Goal: Information Seeking & Learning: Learn about a topic

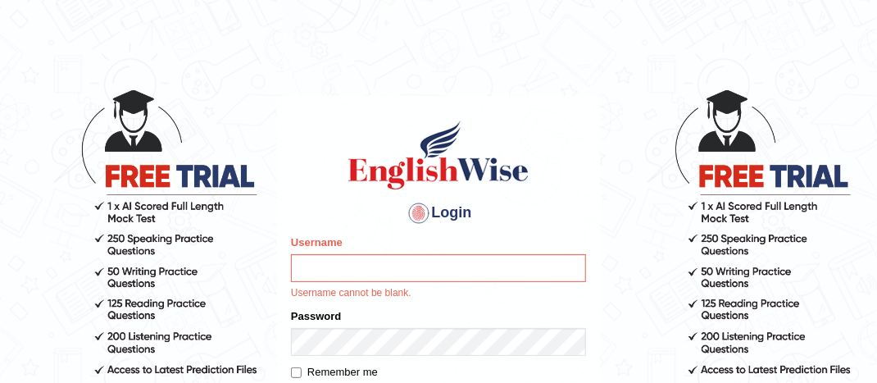
click at [354, 272] on input "Username" at bounding box center [438, 268] width 295 height 28
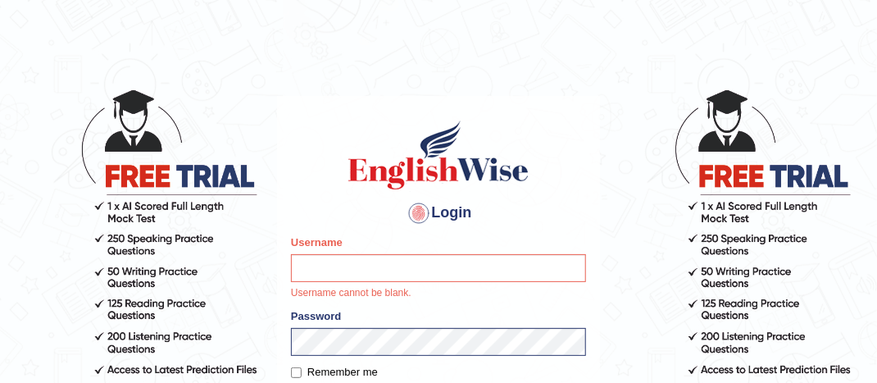
type input "caroline2024"
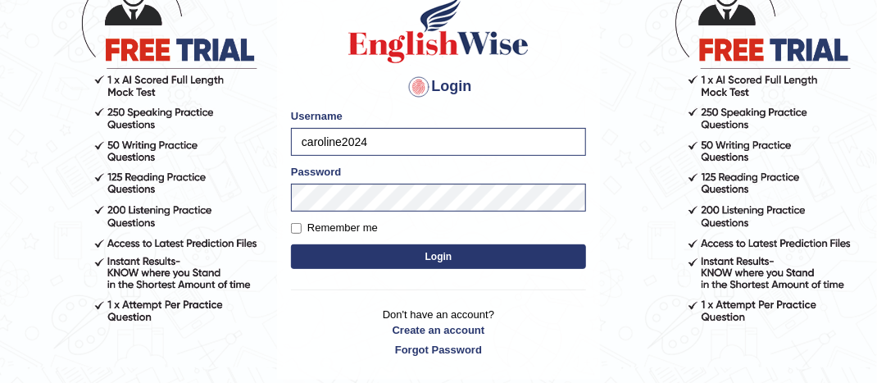
scroll to position [131, 0]
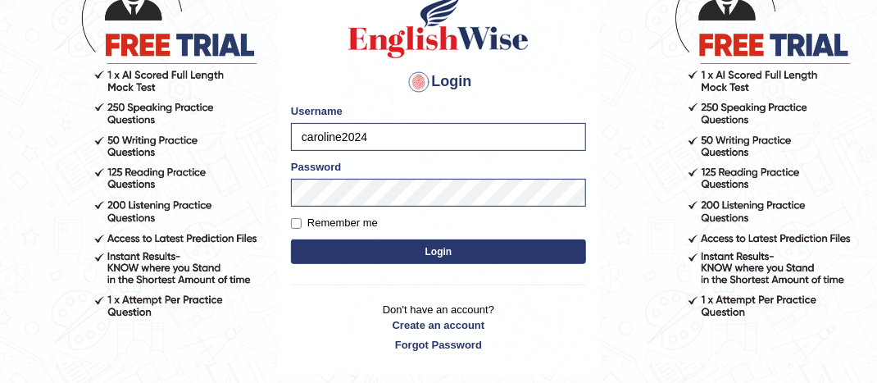
click at [354, 248] on button "Login" at bounding box center [438, 251] width 295 height 25
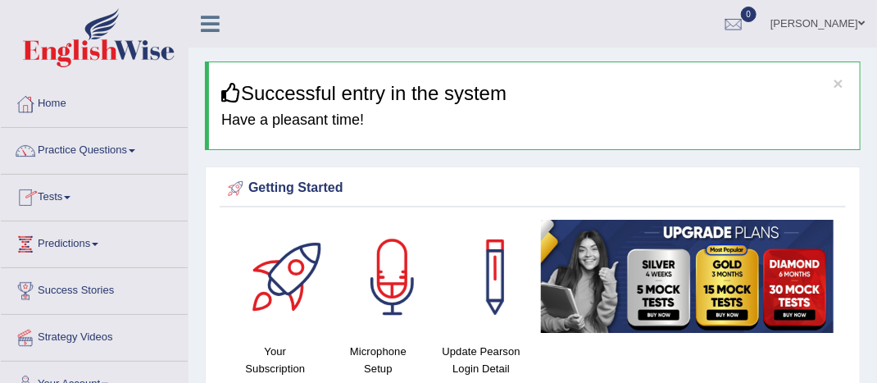
click at [77, 196] on link "Tests" at bounding box center [94, 195] width 187 height 41
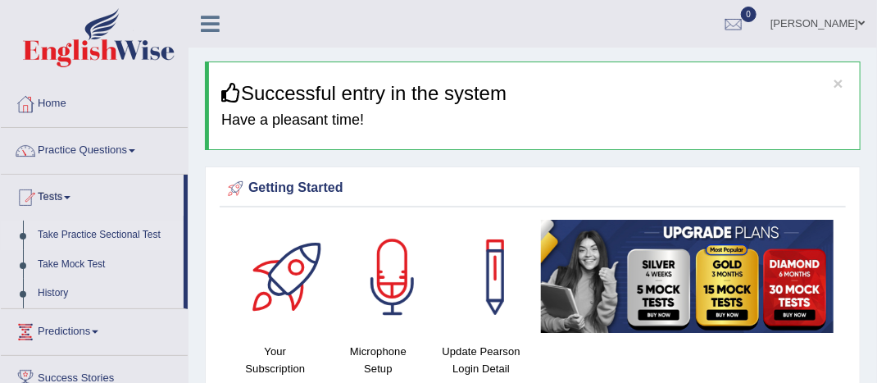
click at [75, 233] on link "Take Practice Sectional Test" at bounding box center [106, 234] width 153 height 29
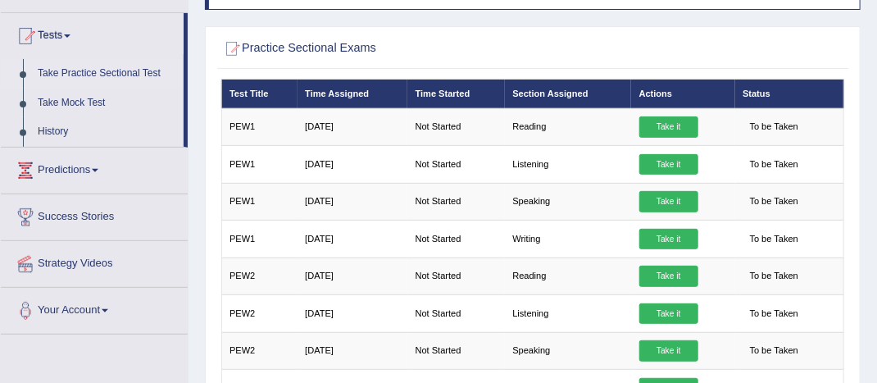
scroll to position [131, 0]
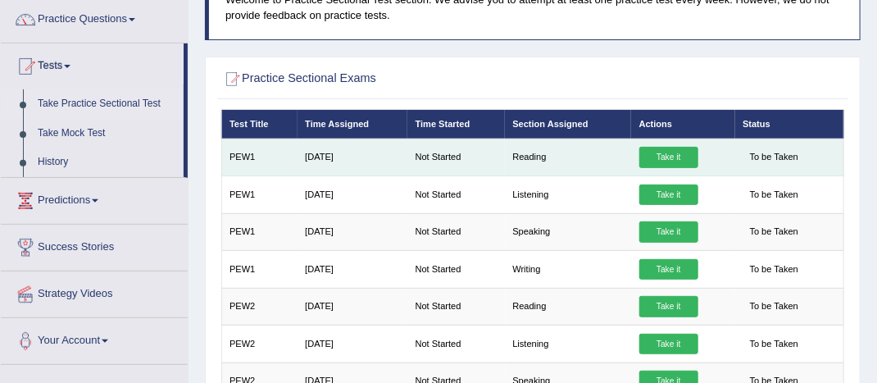
click at [528, 158] on td "Reading" at bounding box center [568, 156] width 126 height 37
click at [643, 156] on link "Take it" at bounding box center [668, 157] width 59 height 21
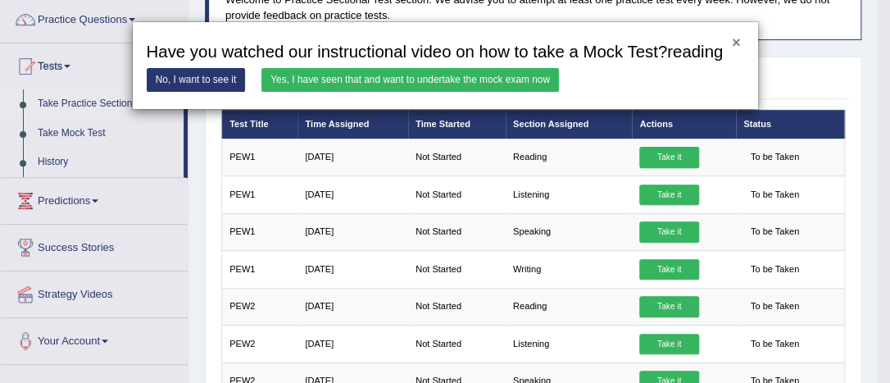
click at [736, 44] on div "× Have you watched our instructional video on how to take a Mock Test?reading N…" at bounding box center [445, 65] width 627 height 89
click at [736, 44] on button "×" at bounding box center [736, 43] width 8 height 15
click at [736, 39] on button "×" at bounding box center [736, 43] width 8 height 15
click at [200, 10] on div "× Have you watched our instructional video on how to take a Mock Test?reading N…" at bounding box center [445, 191] width 890 height 383
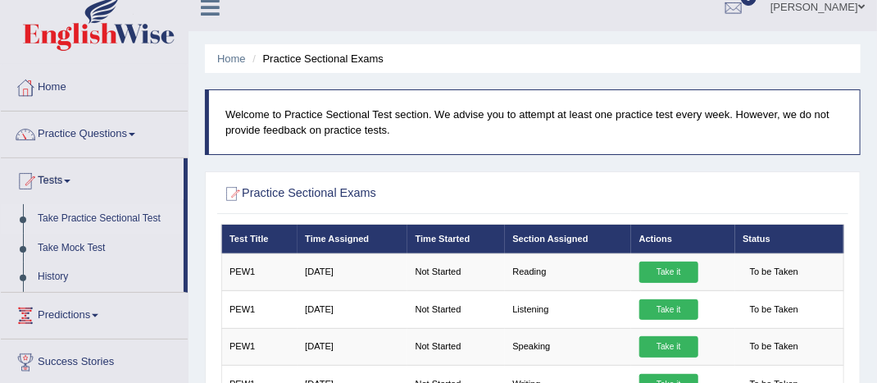
scroll to position [33, 0]
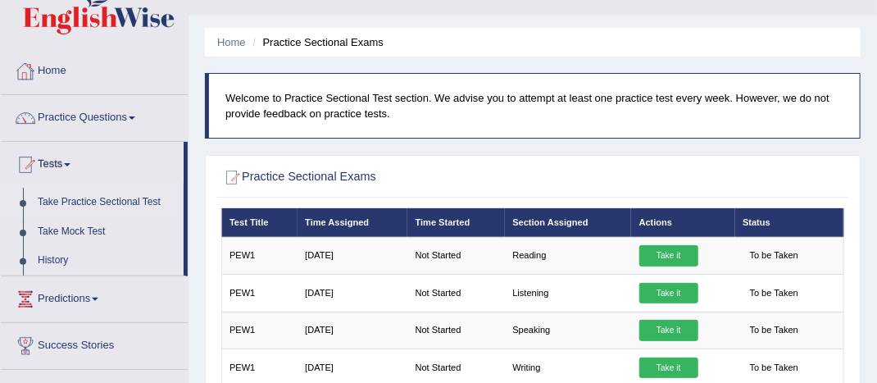
click at [49, 69] on link "Home" at bounding box center [94, 68] width 187 height 41
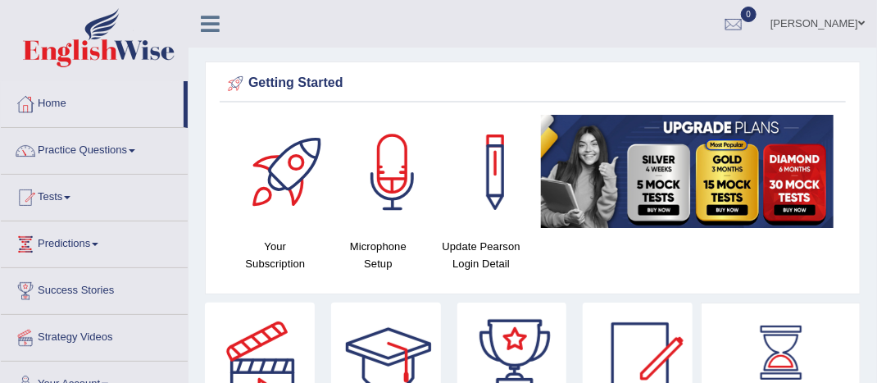
click at [379, 247] on h4 "Microphone Setup" at bounding box center [378, 255] width 87 height 34
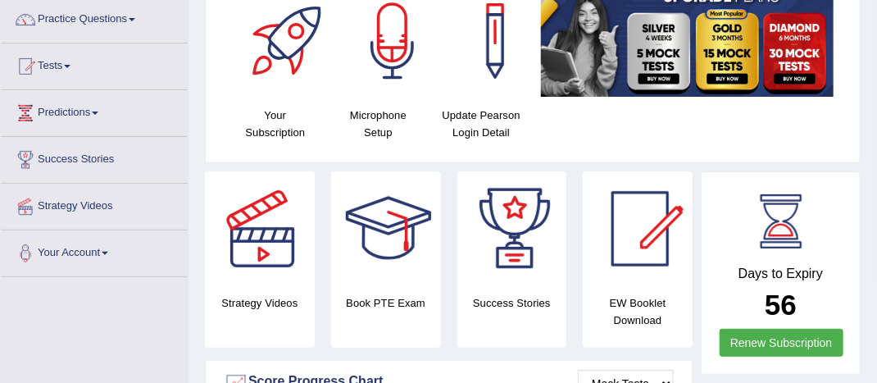
scroll to position [164, 0]
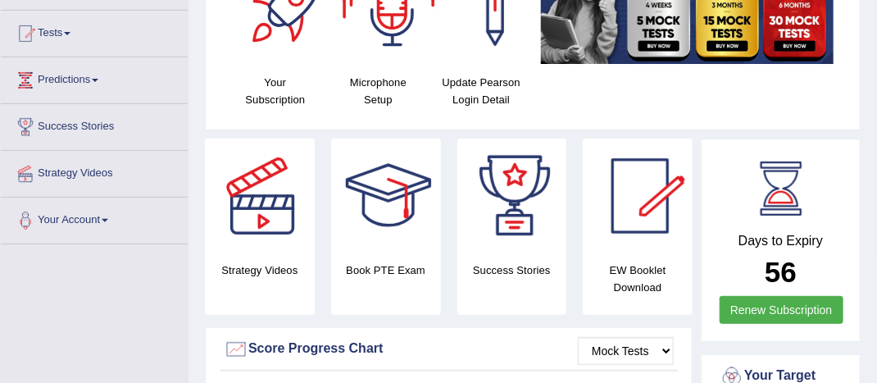
click at [372, 82] on h4 "Microphone Setup" at bounding box center [378, 91] width 87 height 34
click at [384, 23] on div at bounding box center [392, 8] width 115 height 115
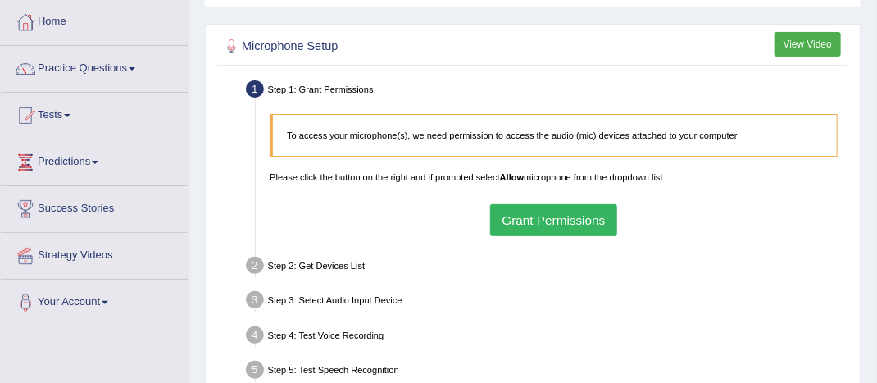
scroll to position [98, 0]
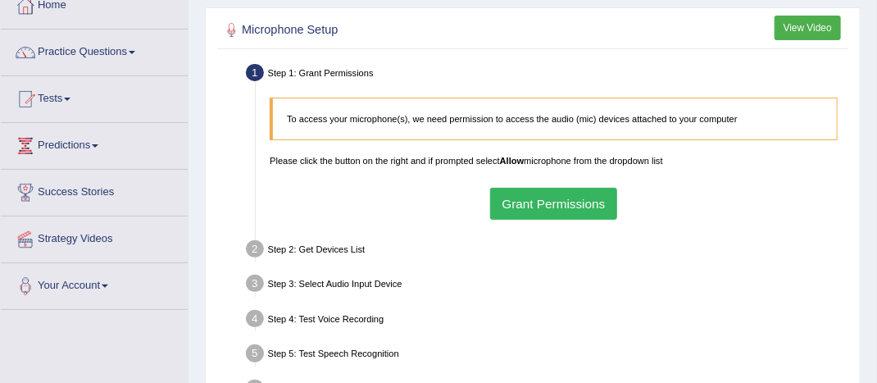
click at [532, 205] on button "Grant Permissions" at bounding box center [553, 204] width 127 height 32
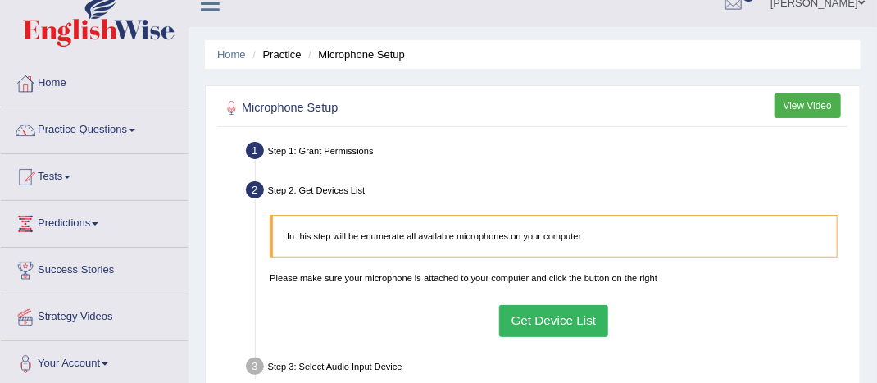
scroll to position [0, 0]
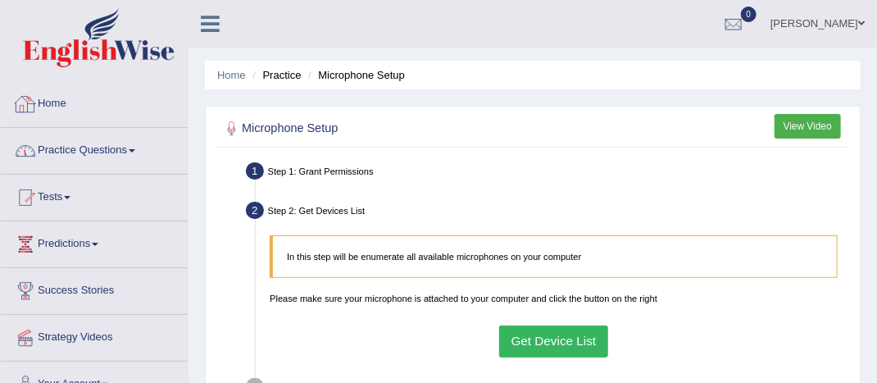
click at [55, 108] on link "Home" at bounding box center [94, 101] width 187 height 41
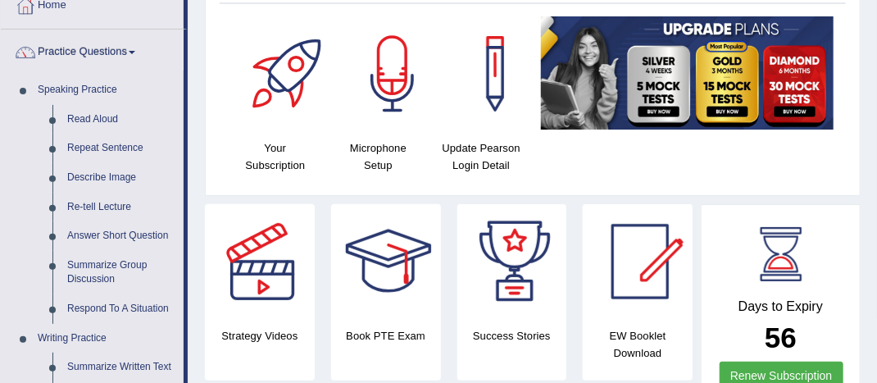
scroll to position [66, 0]
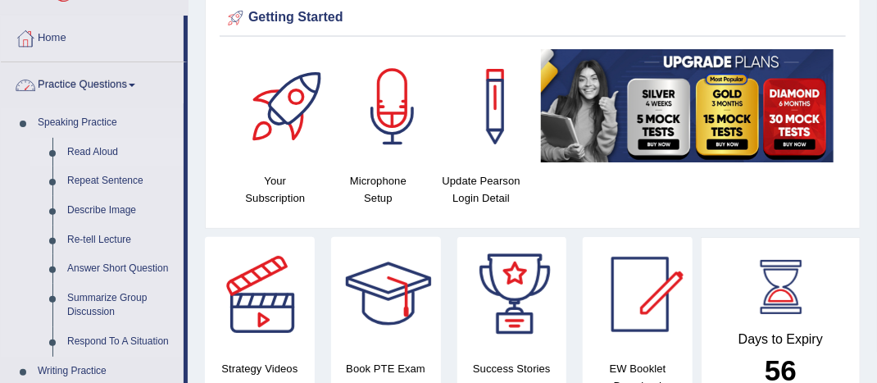
click at [88, 147] on link "Read Aloud" at bounding box center [122, 152] width 124 height 29
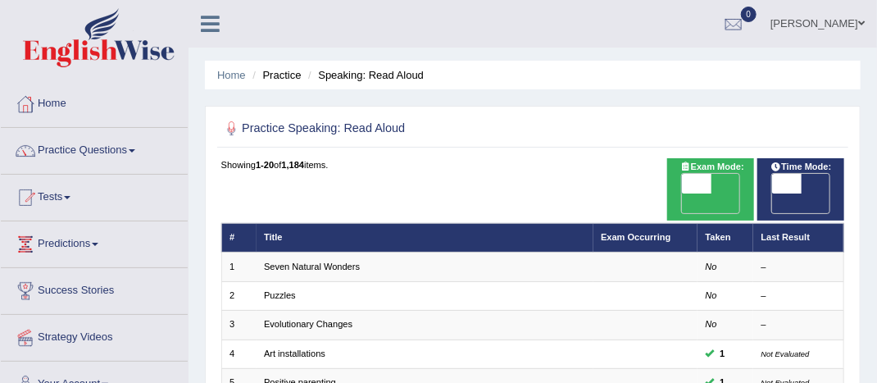
click at [705, 184] on span at bounding box center [696, 184] width 29 height 20
checkbox input "true"
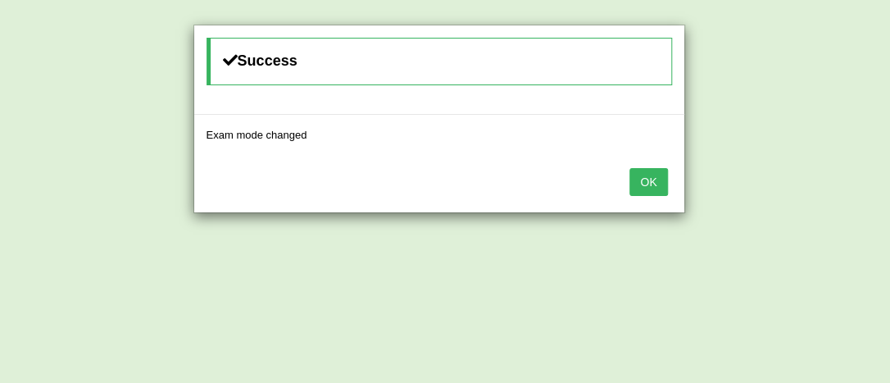
click at [646, 175] on button "OK" at bounding box center [648, 182] width 38 height 28
click at [639, 177] on button "OK" at bounding box center [648, 182] width 38 height 28
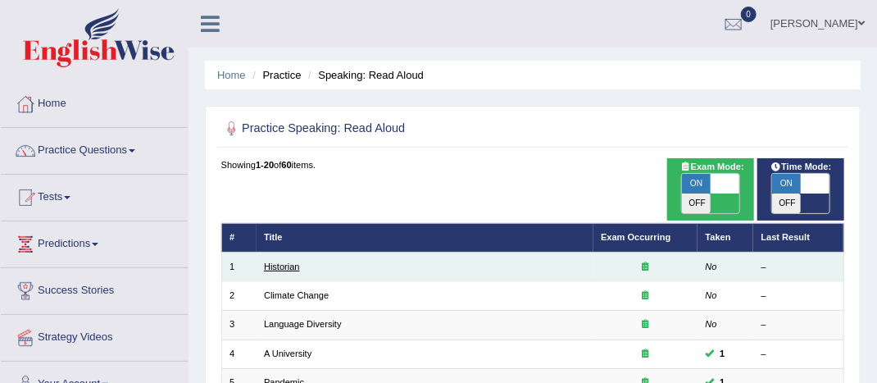
click at [285, 261] on link "Historian" at bounding box center [282, 266] width 36 height 10
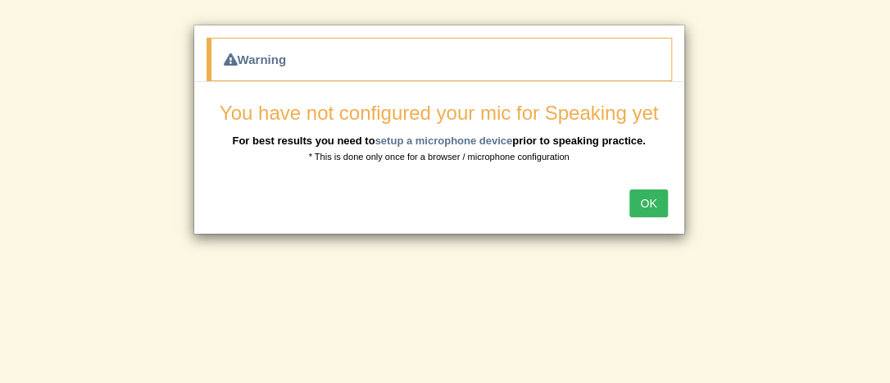
click at [646, 197] on button "OK" at bounding box center [648, 203] width 38 height 28
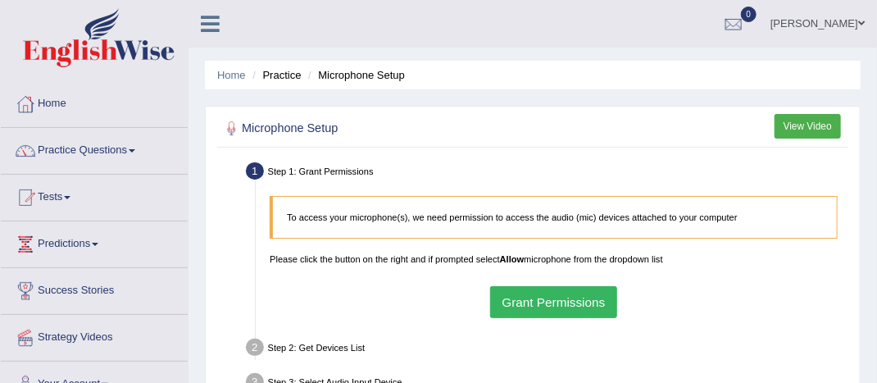
click at [385, 76] on li "Microphone Setup" at bounding box center [354, 75] width 101 height 16
click at [351, 72] on li "Microphone Setup" at bounding box center [354, 75] width 101 height 16
click at [237, 75] on link "Home" at bounding box center [231, 75] width 29 height 12
click at [519, 295] on button "Grant Permissions" at bounding box center [553, 302] width 127 height 32
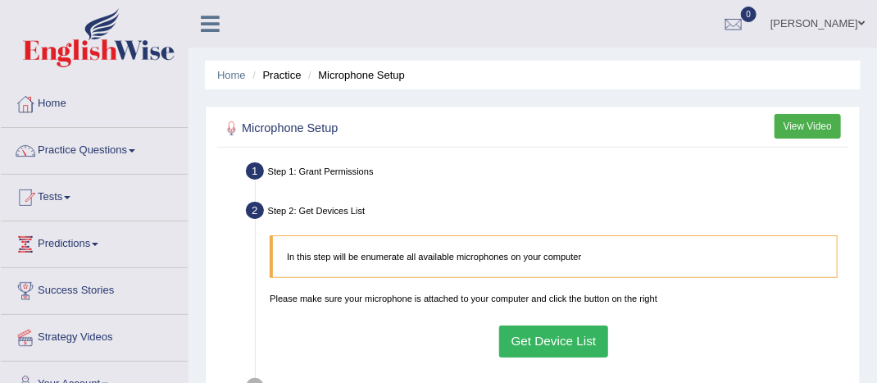
click at [547, 338] on button "Get Device List" at bounding box center [553, 341] width 109 height 32
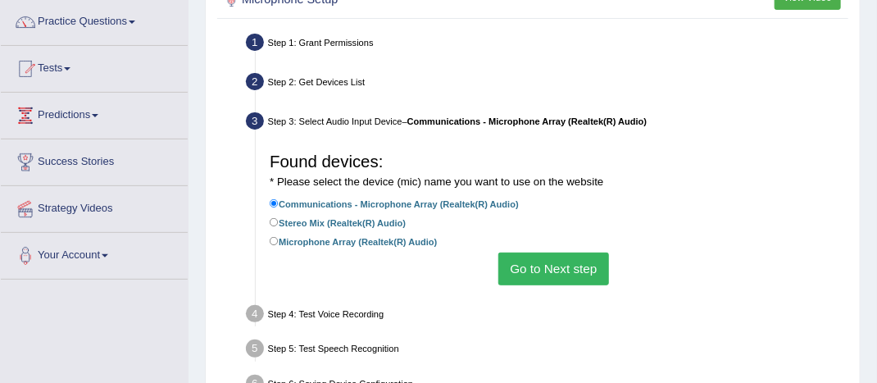
scroll to position [131, 0]
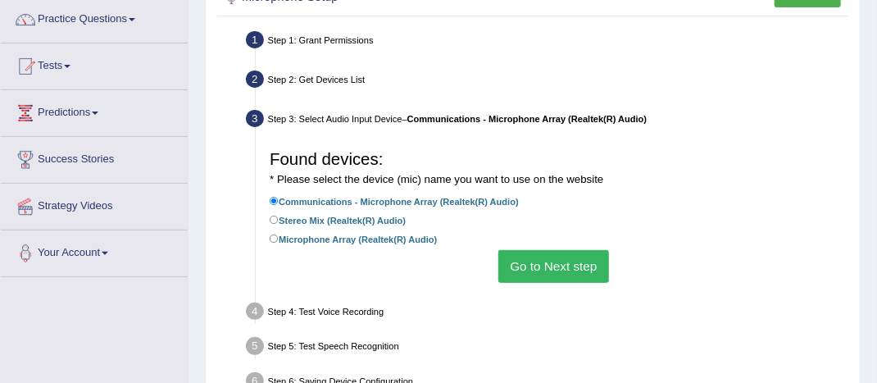
click at [578, 266] on button "Go to Next step" at bounding box center [553, 266] width 111 height 32
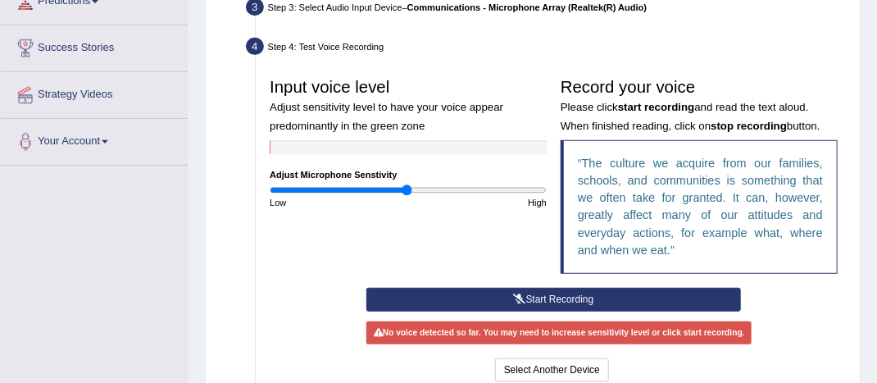
scroll to position [262, 0]
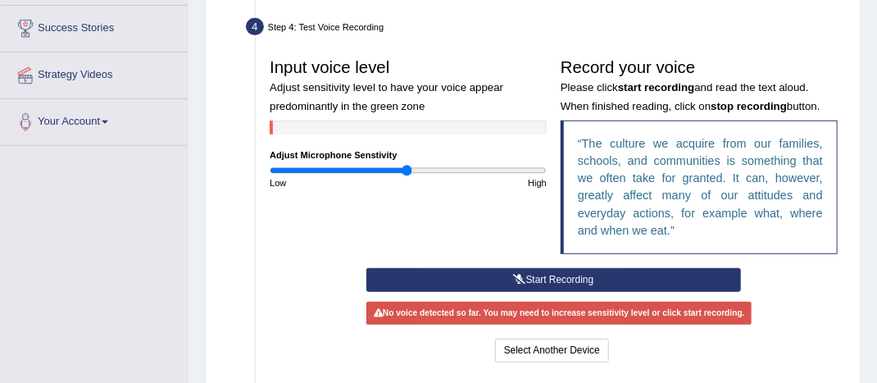
click at [630, 278] on button "Start Recording" at bounding box center [553, 280] width 374 height 24
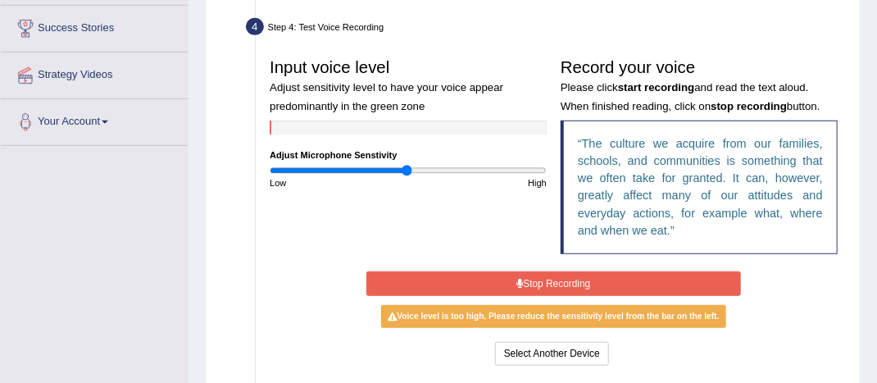
click at [630, 278] on button "Stop Recording" at bounding box center [553, 283] width 374 height 24
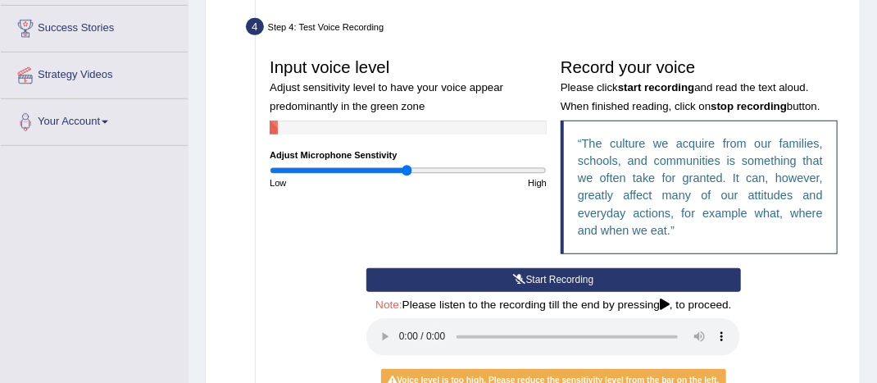
scroll to position [361, 0]
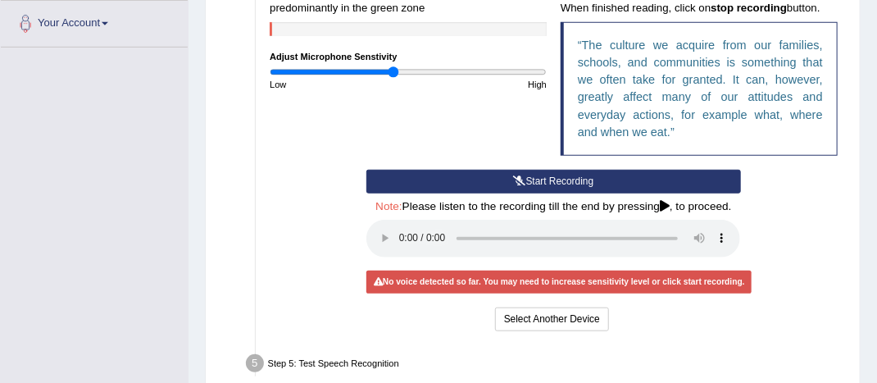
click at [393, 69] on input "range" at bounding box center [408, 71] width 277 height 11
click at [550, 180] on button "Start Recording" at bounding box center [553, 182] width 374 height 24
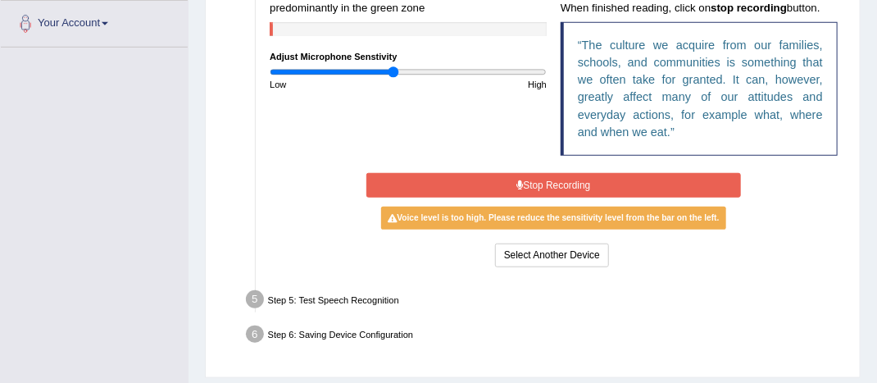
click at [550, 180] on button "Stop Recording" at bounding box center [553, 185] width 374 height 24
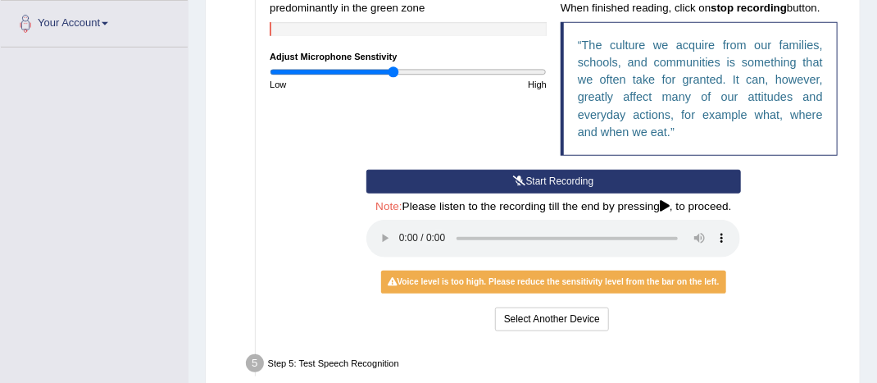
click at [665, 209] on icon at bounding box center [665, 206] width 10 height 11
type input "0.76"
click at [375, 68] on input "range" at bounding box center [408, 71] width 277 height 11
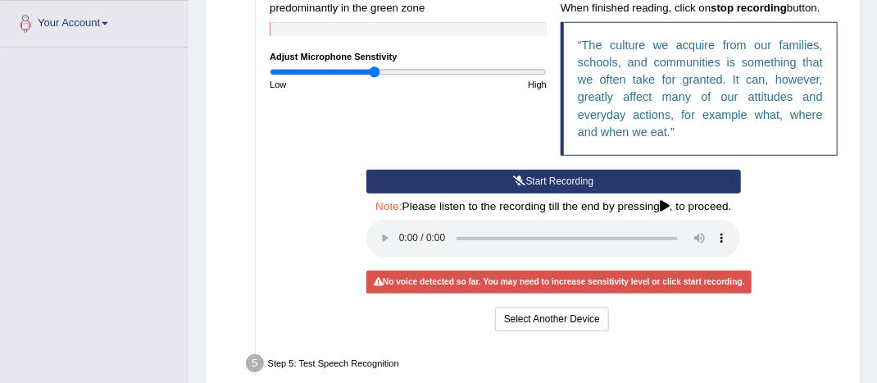
click at [551, 178] on button "Start Recording" at bounding box center [553, 182] width 374 height 24
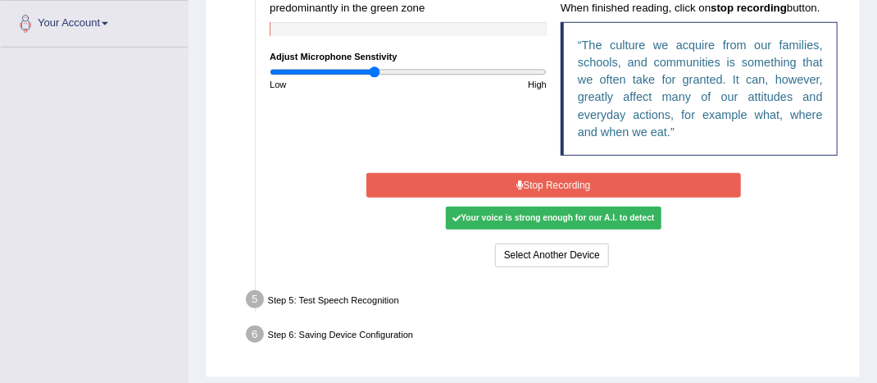
click at [552, 189] on button "Stop Recording" at bounding box center [553, 185] width 374 height 24
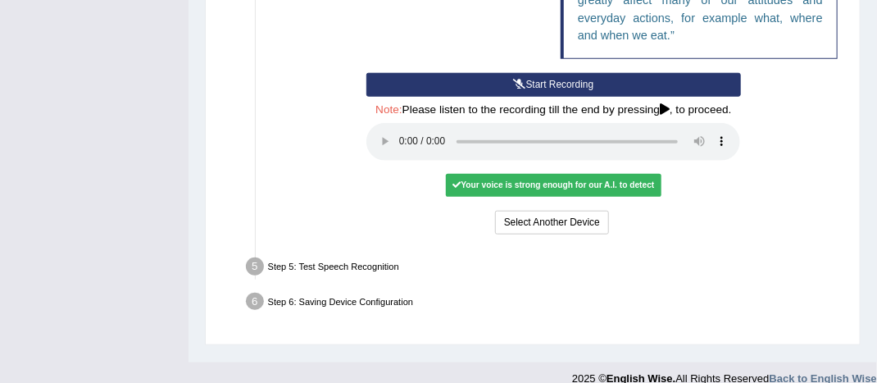
scroll to position [478, 0]
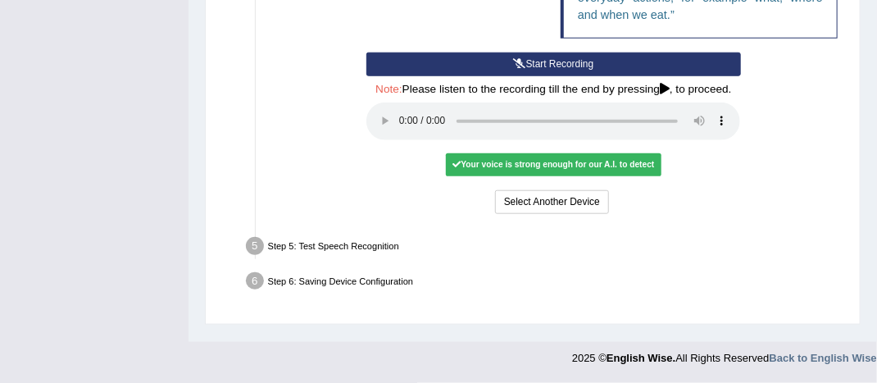
click at [387, 246] on div "Step 5: Test Speech Recognition" at bounding box center [547, 248] width 614 height 30
click at [627, 160] on div "Your voice is strong enough for our A.I. to detect" at bounding box center [553, 164] width 215 height 23
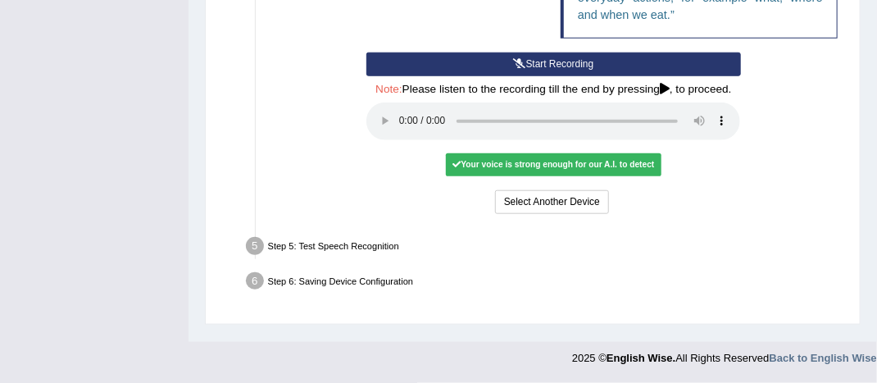
click at [813, 181] on div "Start Recording Stop Recording Note: Please listen to the recording till the en…" at bounding box center [554, 134] width 582 height 165
click at [805, 160] on div "Start Recording Stop Recording Note: Please listen to the recording till the en…" at bounding box center [554, 134] width 582 height 165
click at [574, 203] on button "Select Another Device" at bounding box center [552, 202] width 114 height 24
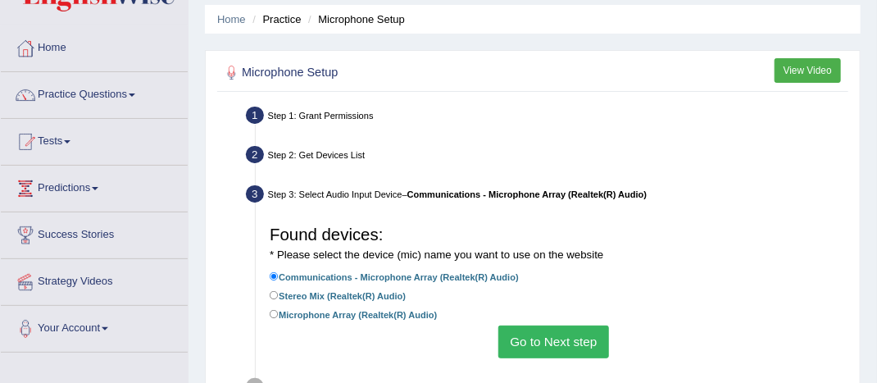
scroll to position [31, 0]
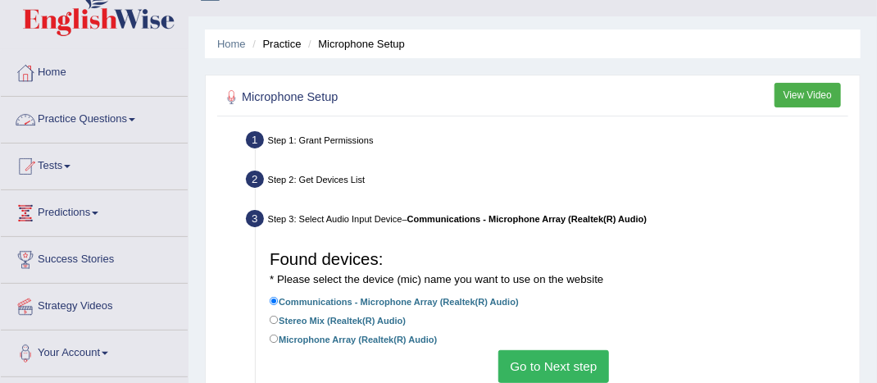
click at [60, 121] on link "Practice Questions" at bounding box center [94, 117] width 187 height 41
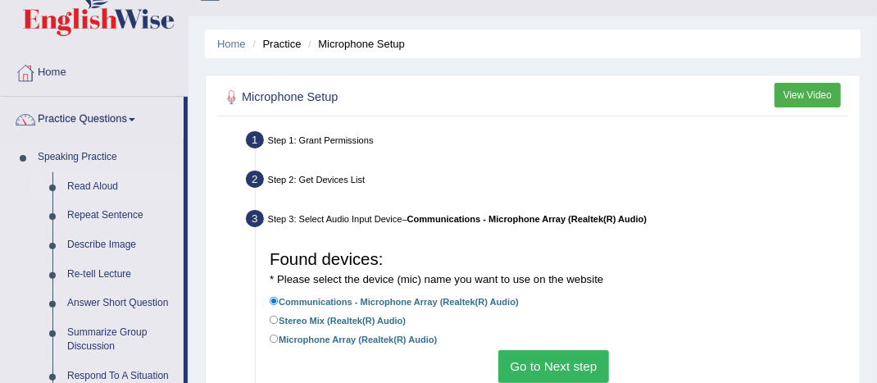
click at [79, 185] on link "Read Aloud" at bounding box center [122, 186] width 124 height 29
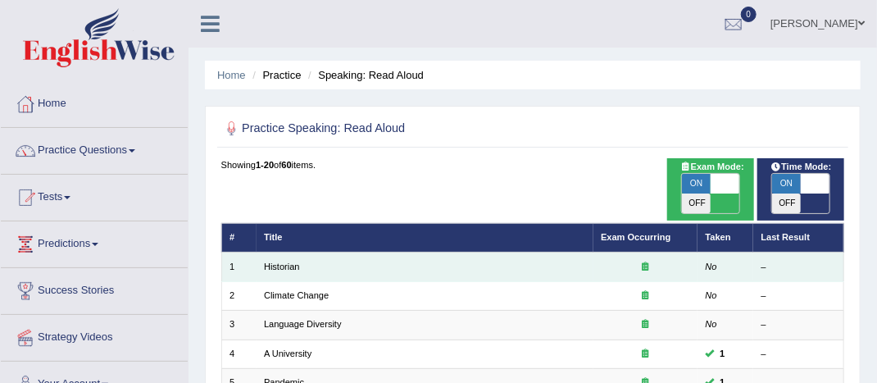
click at [356, 252] on td "Historian" at bounding box center [424, 266] width 337 height 29
click at [281, 261] on link "Historian" at bounding box center [282, 266] width 36 height 10
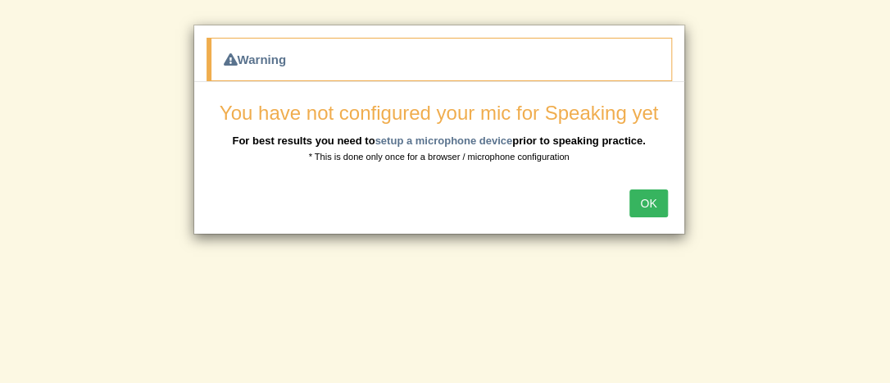
click at [654, 206] on button "OK" at bounding box center [648, 203] width 38 height 28
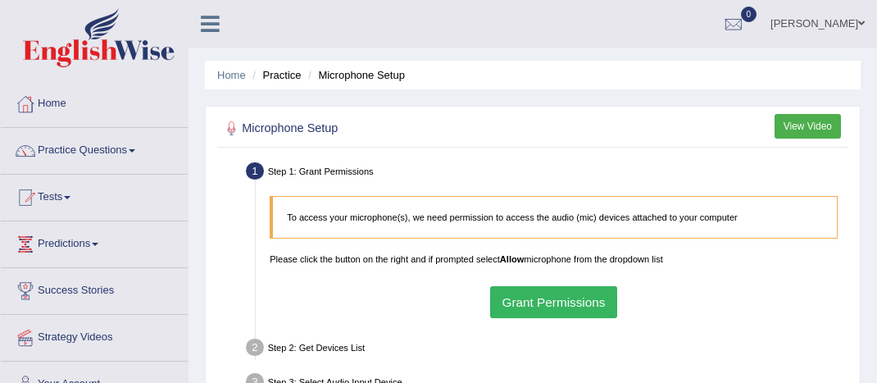
click at [577, 300] on button "Grant Permissions" at bounding box center [553, 302] width 127 height 32
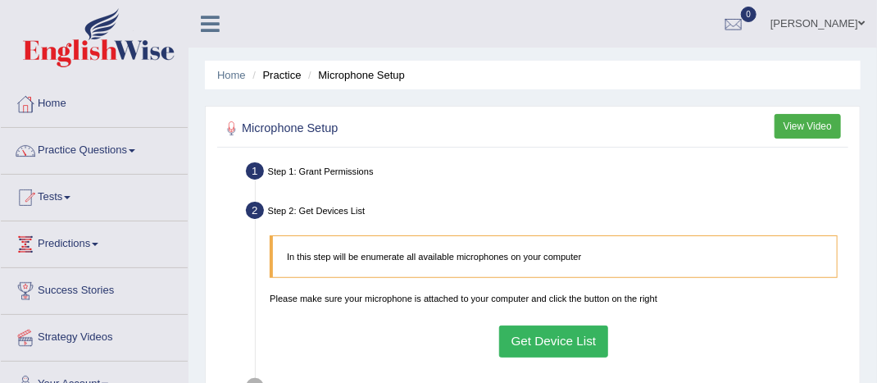
click at [551, 336] on button "Get Device List" at bounding box center [553, 341] width 109 height 32
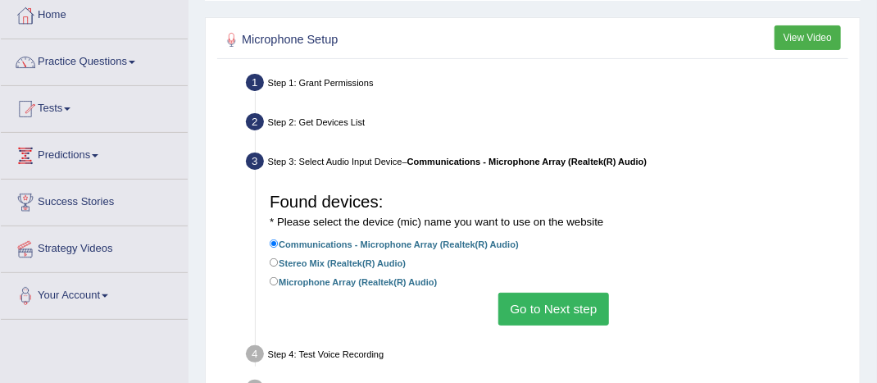
scroll to position [98, 0]
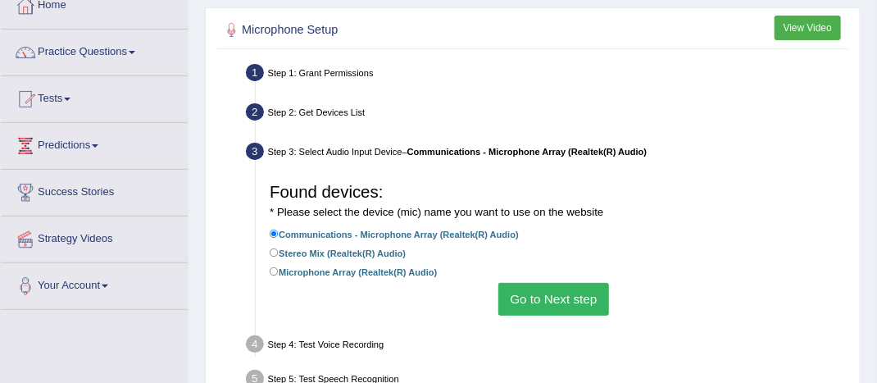
click at [542, 296] on button "Go to Next step" at bounding box center [553, 299] width 111 height 32
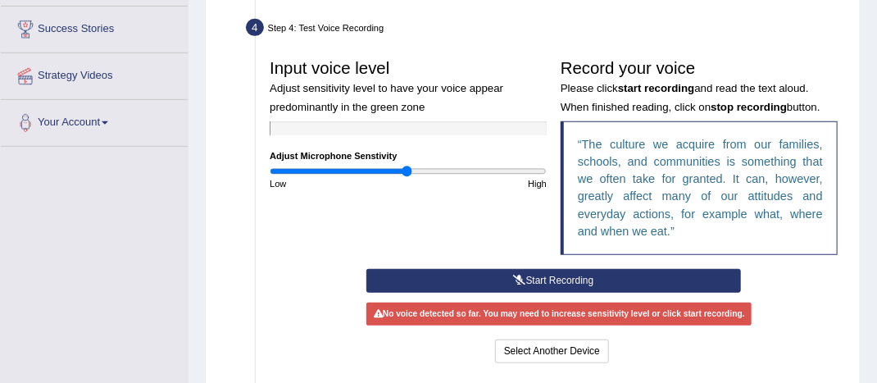
scroll to position [262, 0]
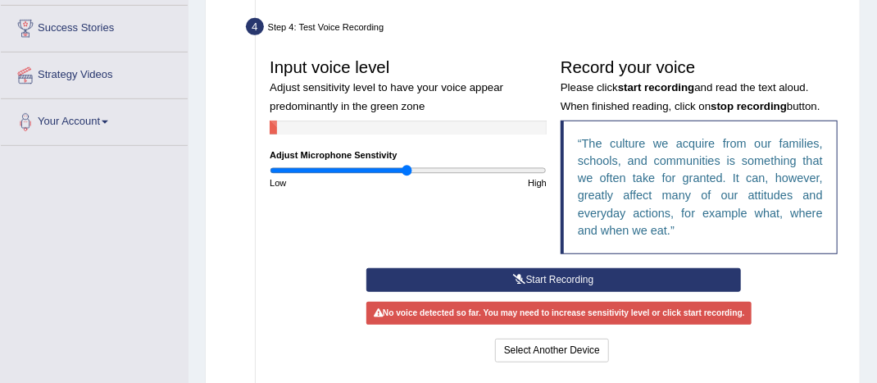
click at [554, 275] on button "Start Recording" at bounding box center [553, 280] width 374 height 24
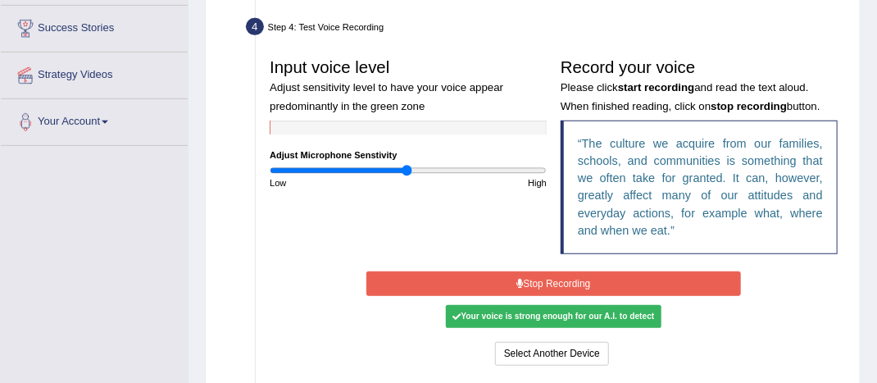
click at [581, 279] on button "Stop Recording" at bounding box center [553, 283] width 374 height 24
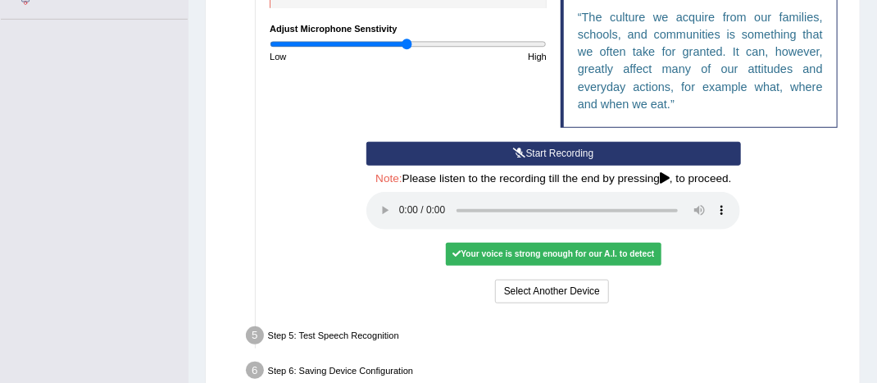
scroll to position [393, 0]
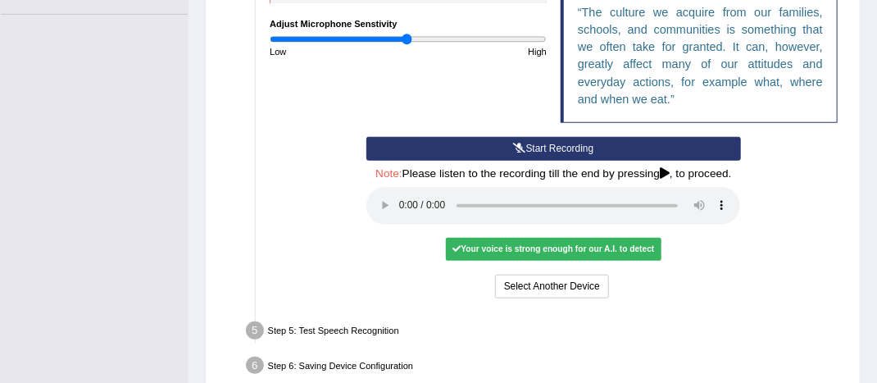
click at [733, 288] on div "Select Another Device Voice is ok. Go to Next step" at bounding box center [553, 287] width 374 height 27
click at [541, 283] on button "Select Another Device" at bounding box center [552, 286] width 114 height 24
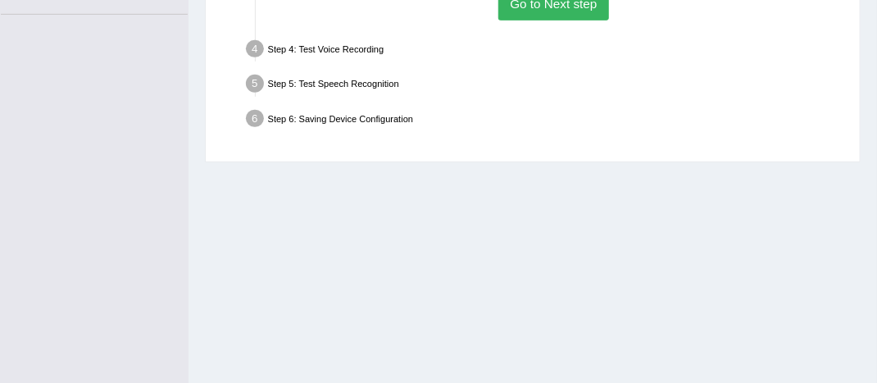
click at [586, 7] on button "Go to Next step" at bounding box center [553, 4] width 111 height 32
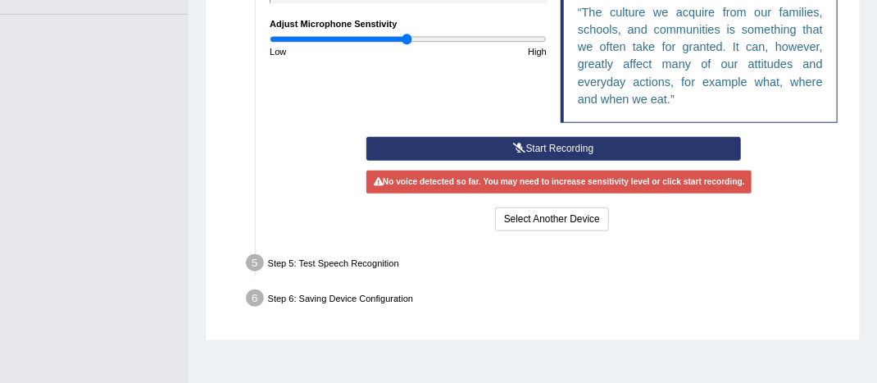
click at [544, 147] on button "Start Recording" at bounding box center [553, 149] width 374 height 24
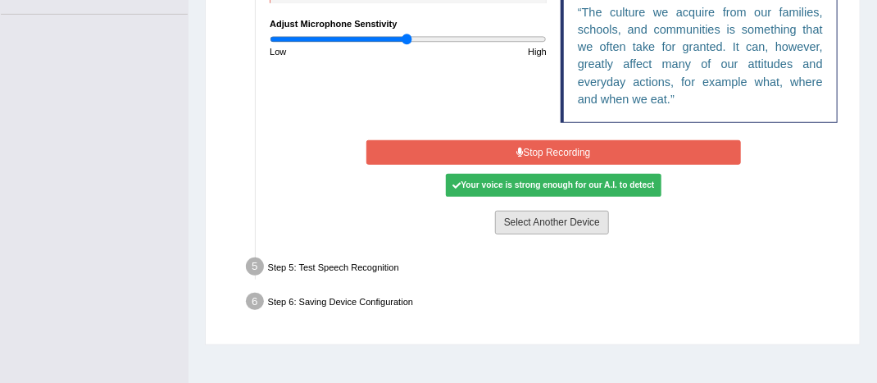
click at [544, 215] on button "Select Another Device" at bounding box center [552, 223] width 114 height 24
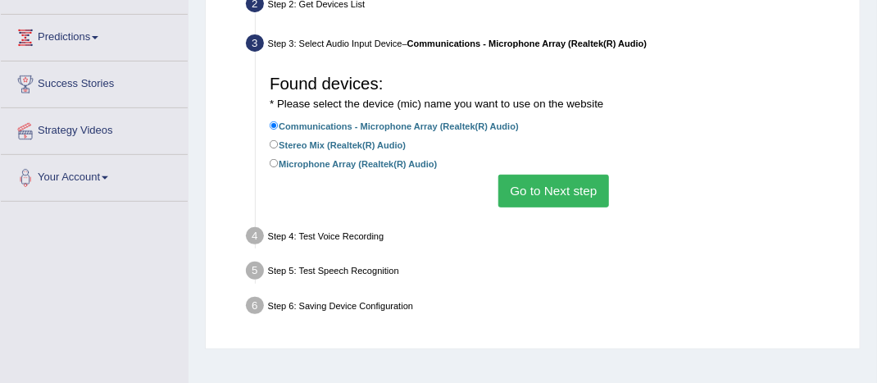
scroll to position [174, 0]
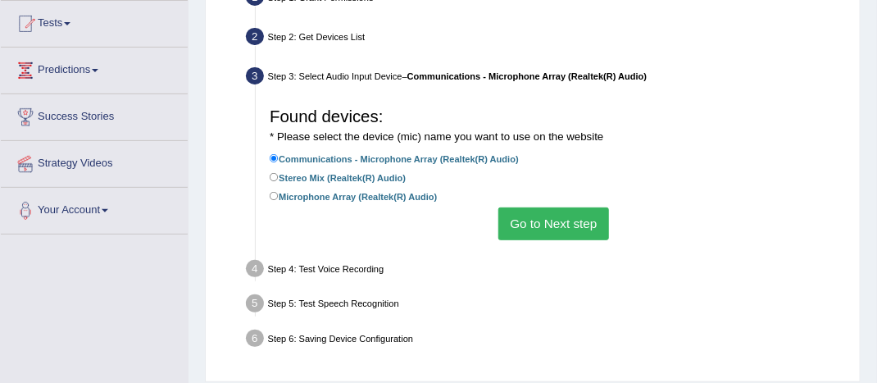
click at [357, 178] on label "Stereo Mix (Realtek(R) Audio)" at bounding box center [338, 178] width 136 height 16
click at [279, 178] on input "Stereo Mix (Realtek(R) Audio)" at bounding box center [274, 177] width 9 height 9
radio input "true"
click at [519, 231] on button "Go to Next step" at bounding box center [553, 223] width 111 height 32
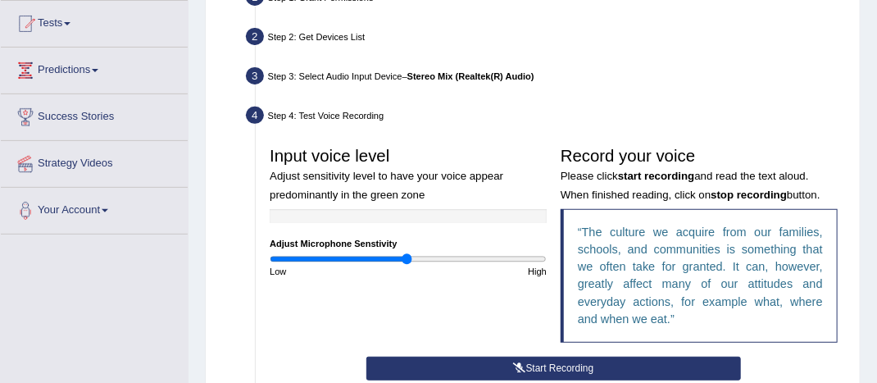
click at [518, 364] on icon at bounding box center [520, 368] width 12 height 10
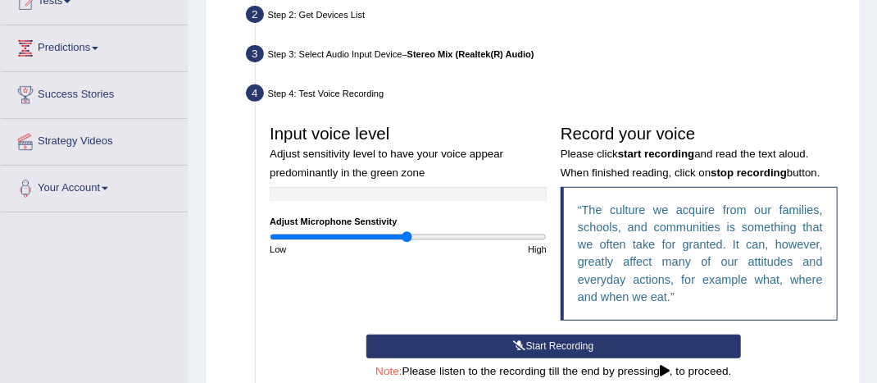
scroll to position [206, 0]
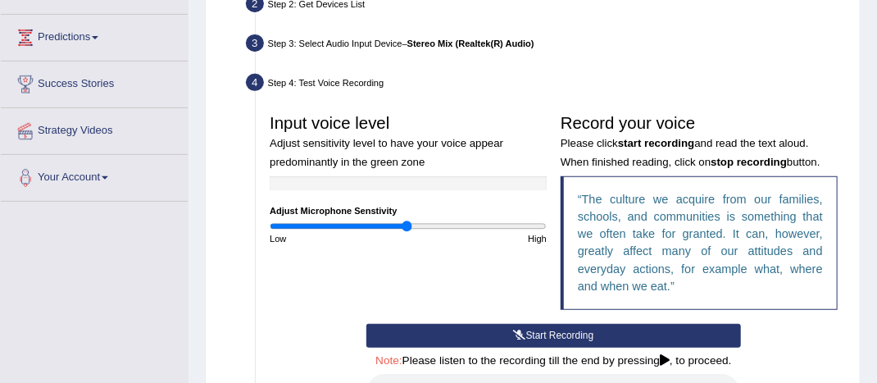
click at [587, 329] on button "Start Recording" at bounding box center [553, 336] width 374 height 24
